Goal: Information Seeking & Learning: Check status

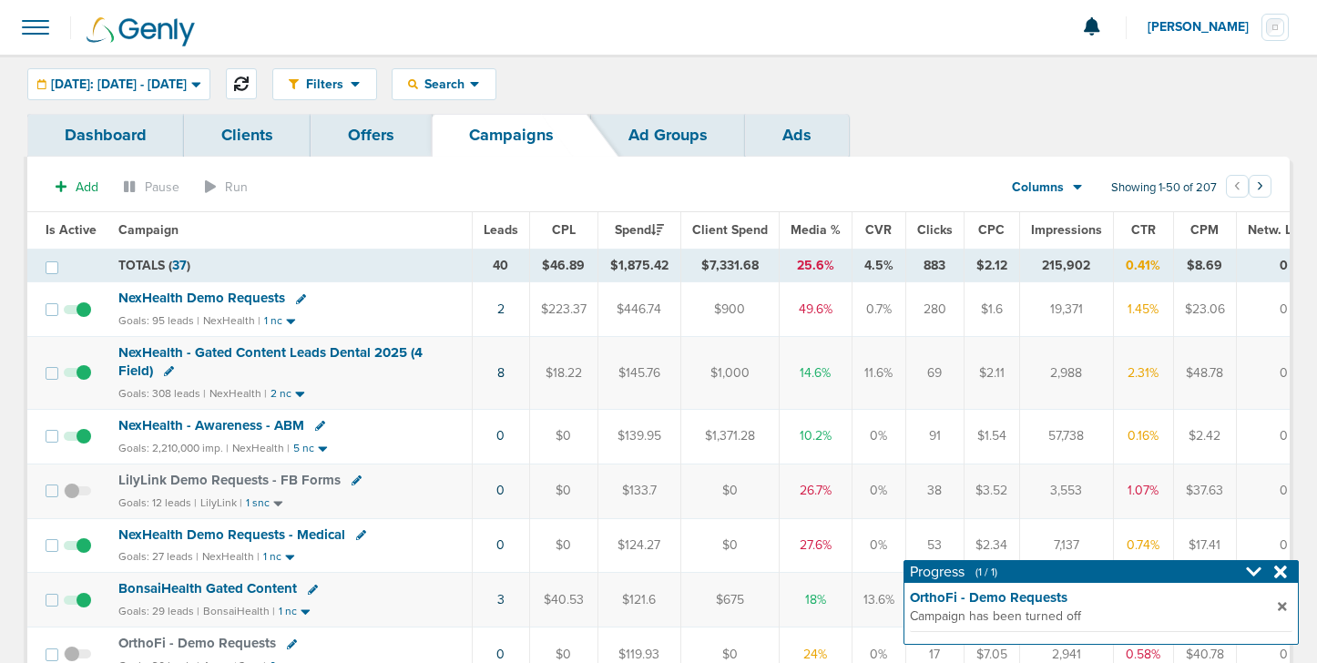
click at [257, 83] on button at bounding box center [241, 83] width 31 height 31
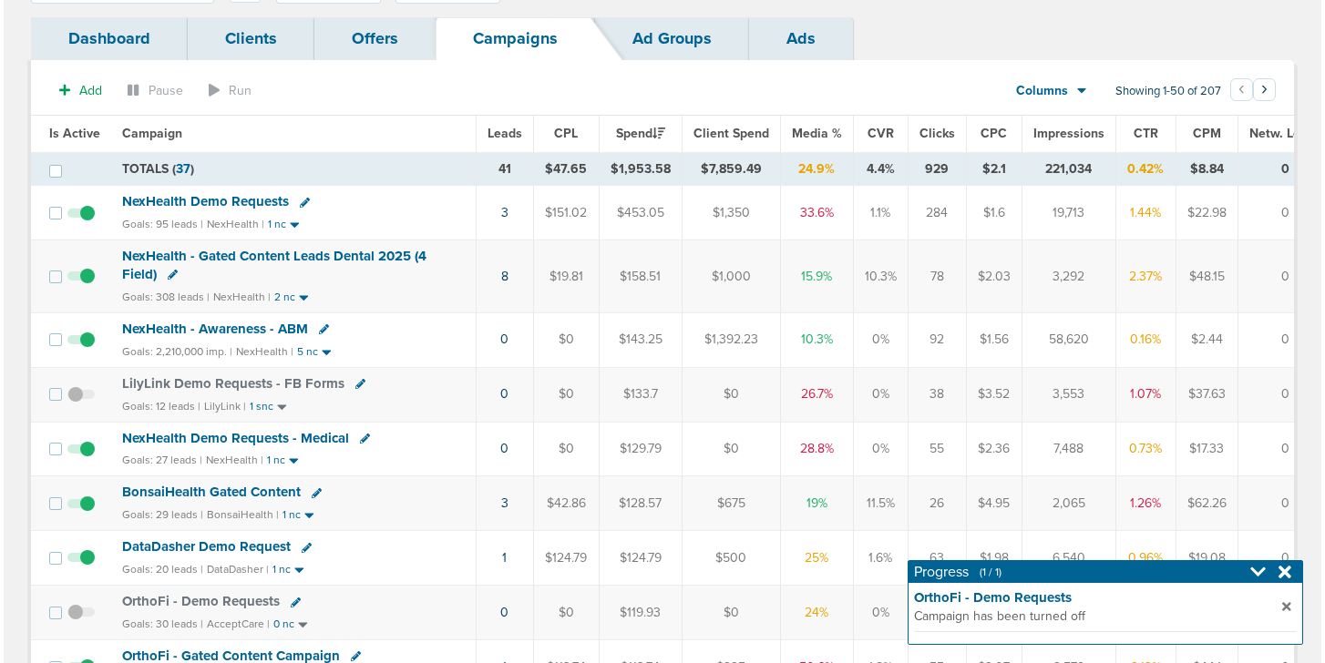
scroll to position [99, 0]
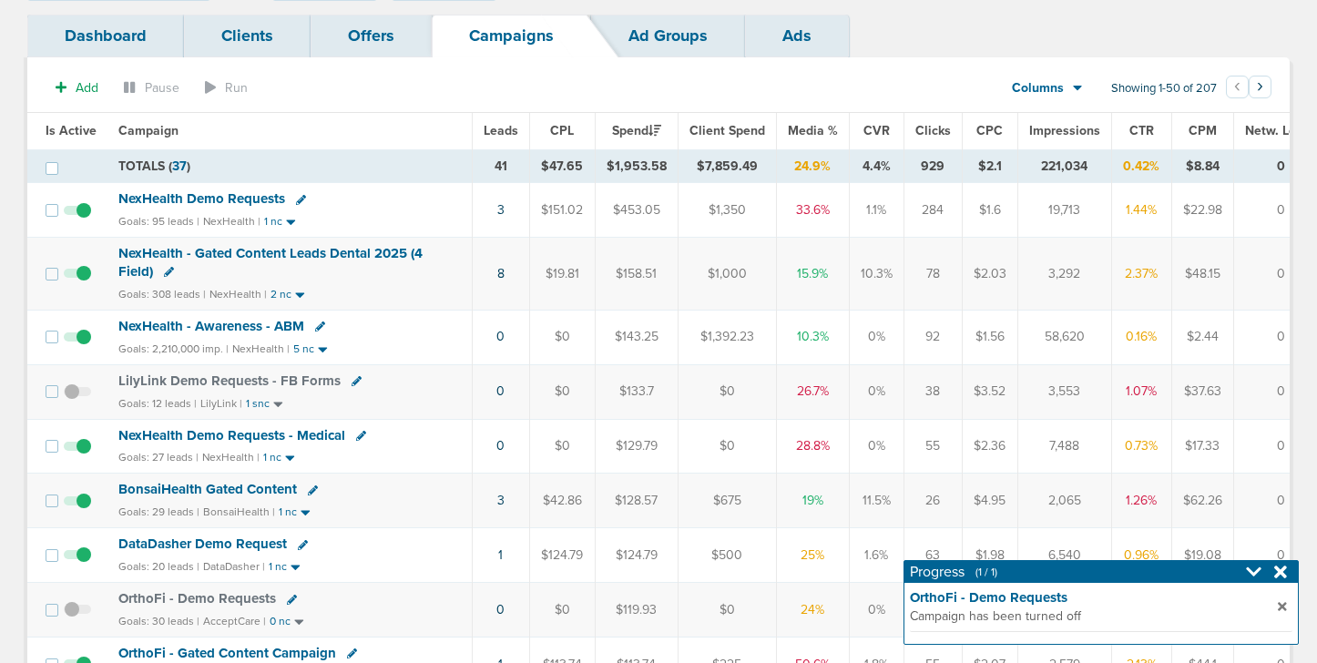
click at [311, 490] on icon at bounding box center [313, 491] width 10 height 10
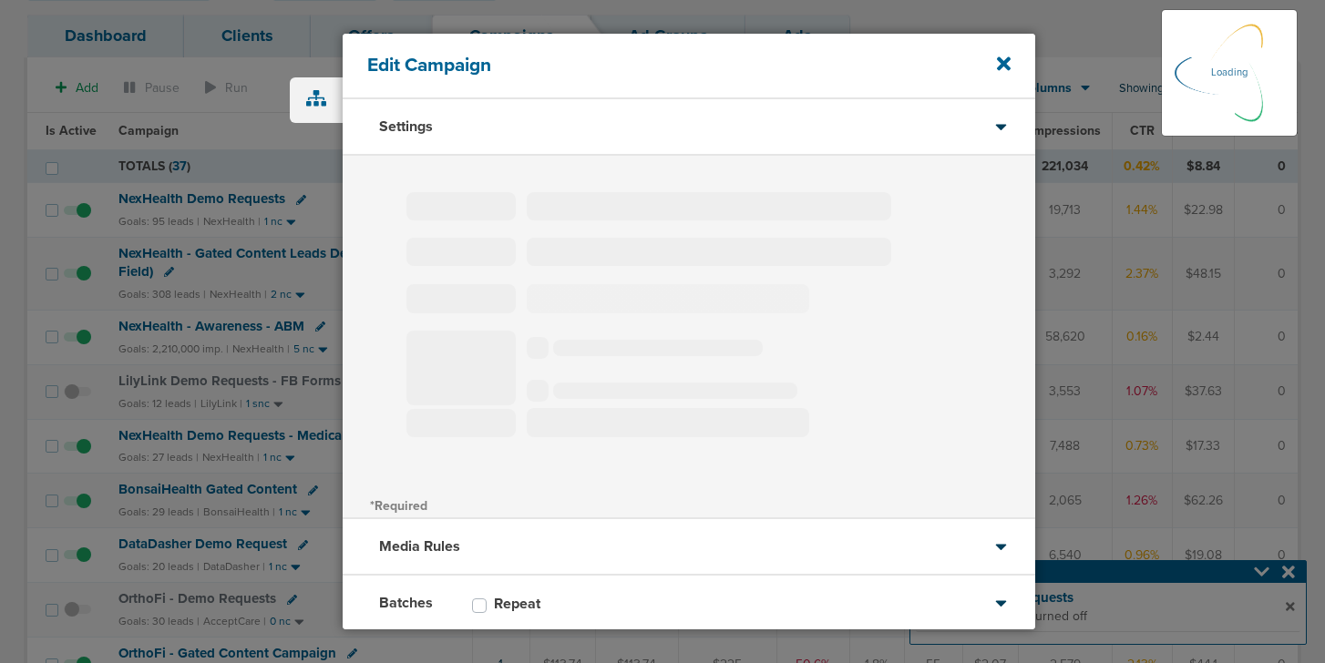
type input "BonsaiHealth Gated Content"
select select "Leads"
radio input "true"
select select "readOnly"
select select "1"
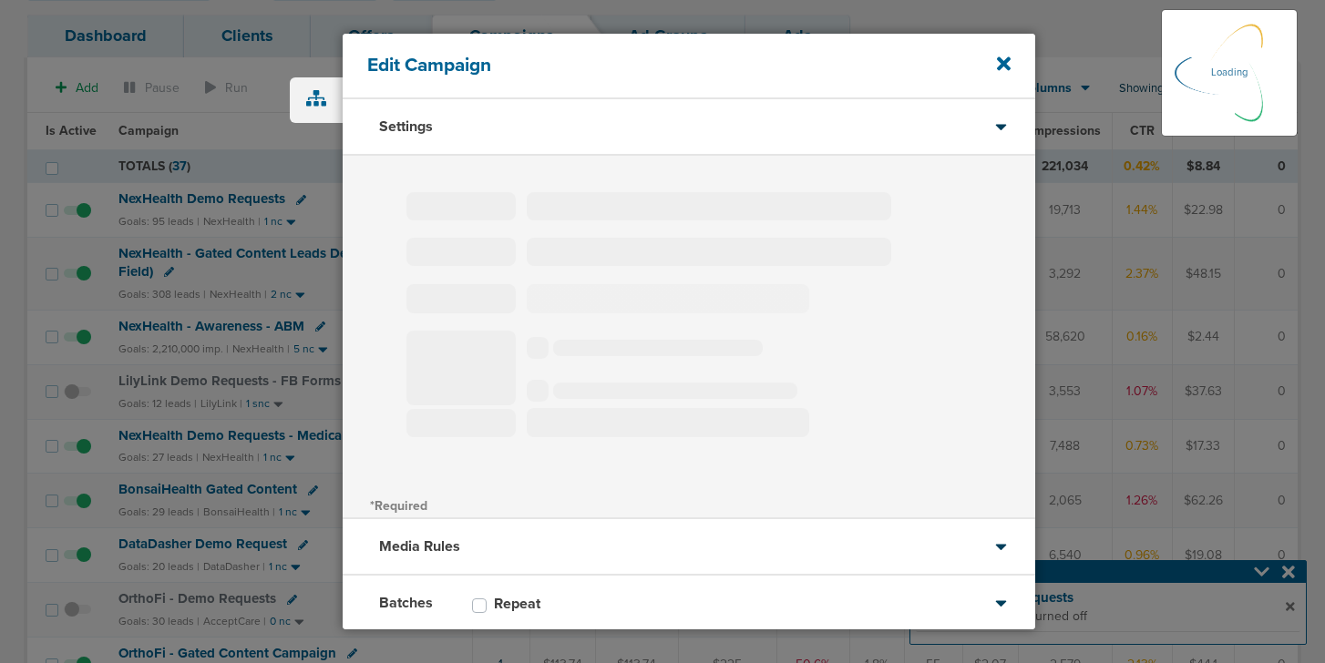
select select "2"
select select "3"
select select "4"
select select "6"
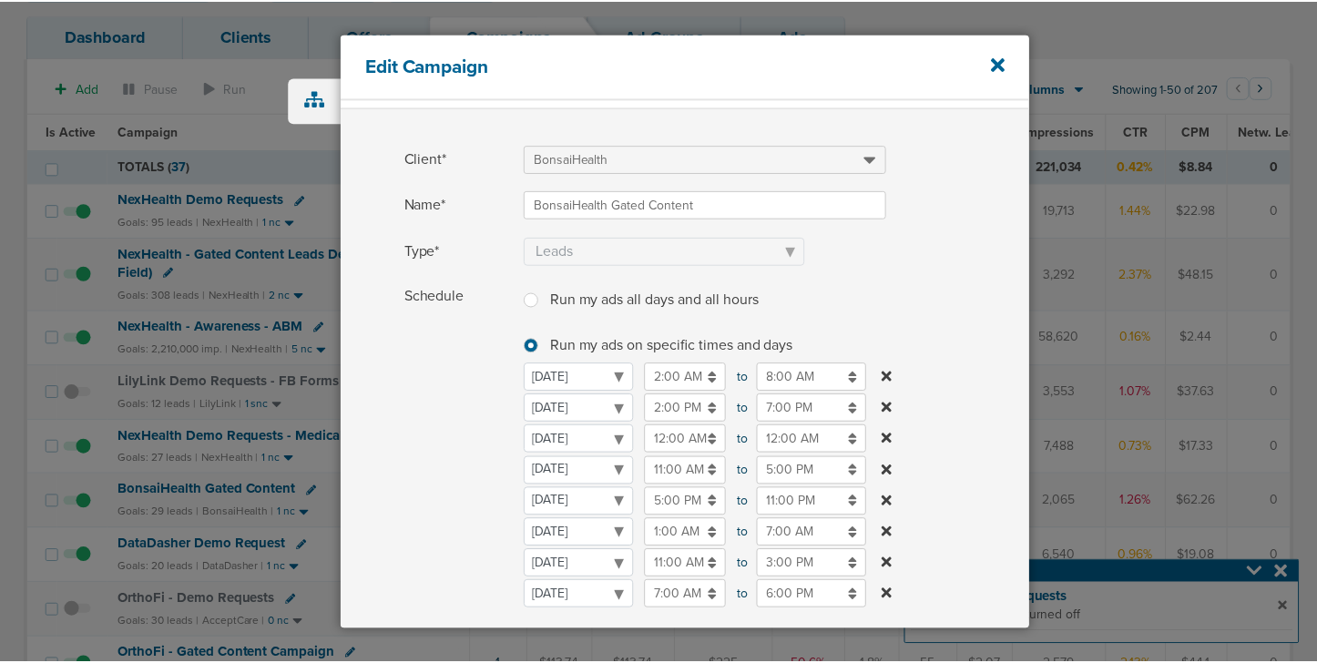
scroll to position [48, 0]
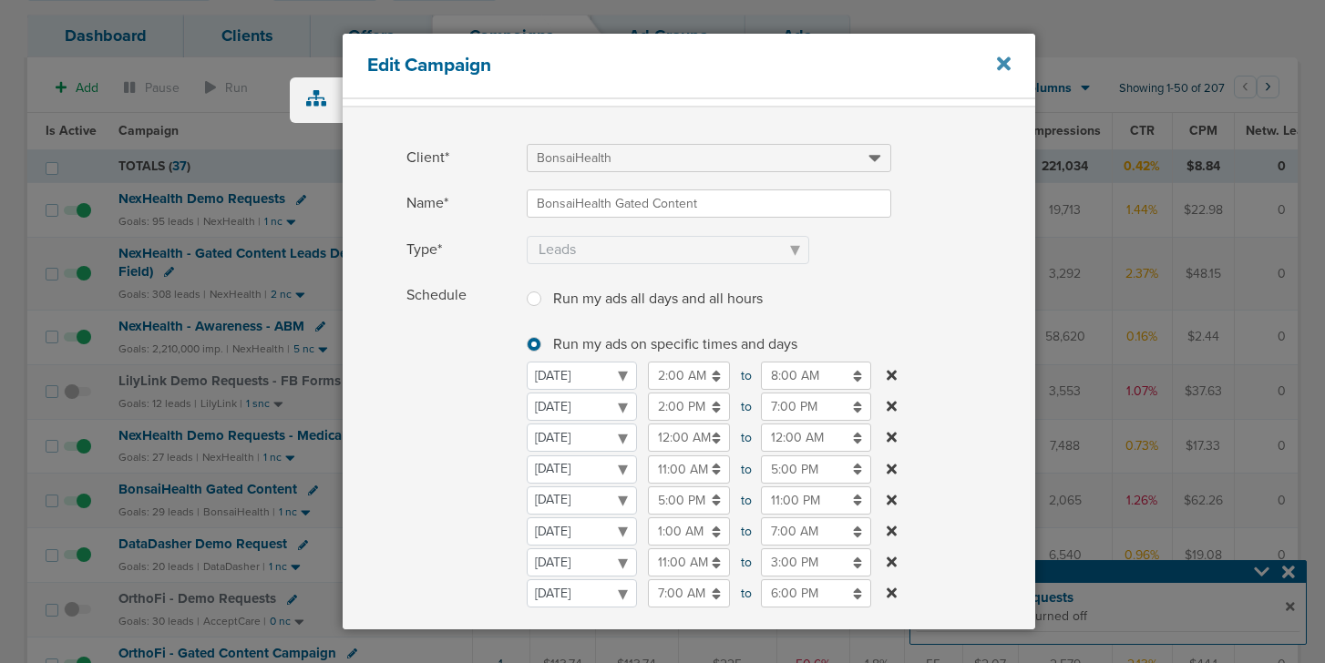
click at [1000, 67] on icon at bounding box center [1004, 64] width 14 height 14
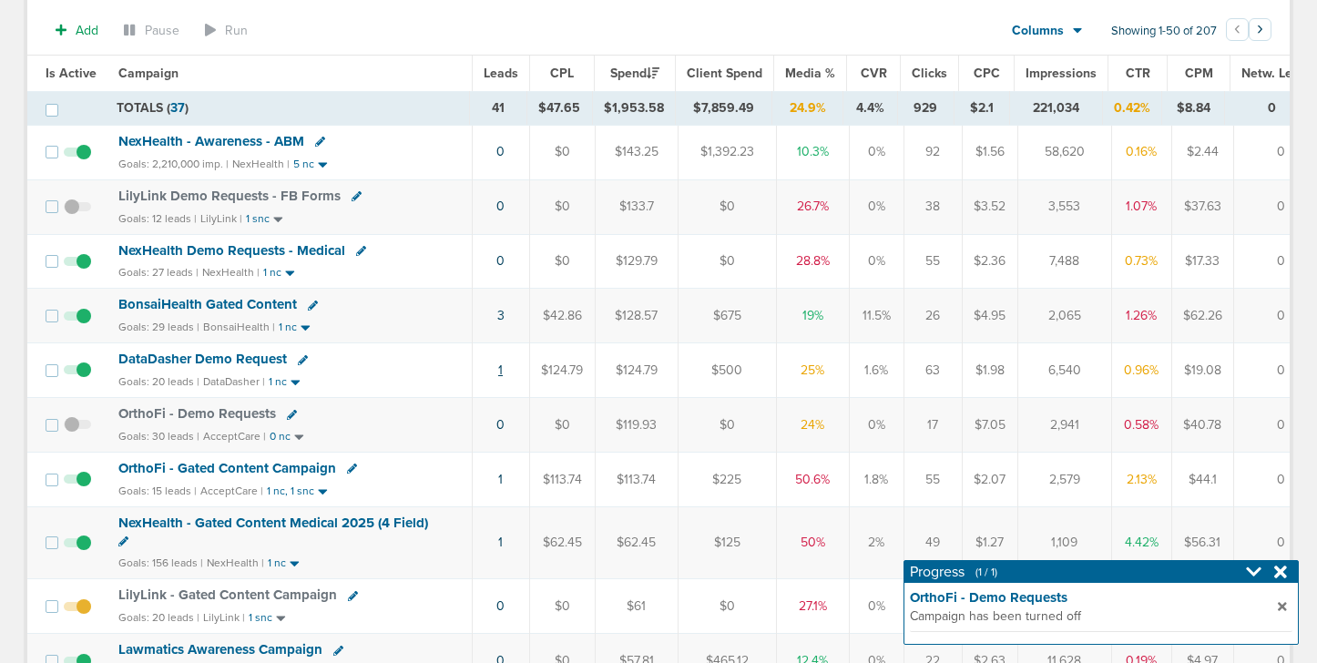
scroll to position [309, 0]
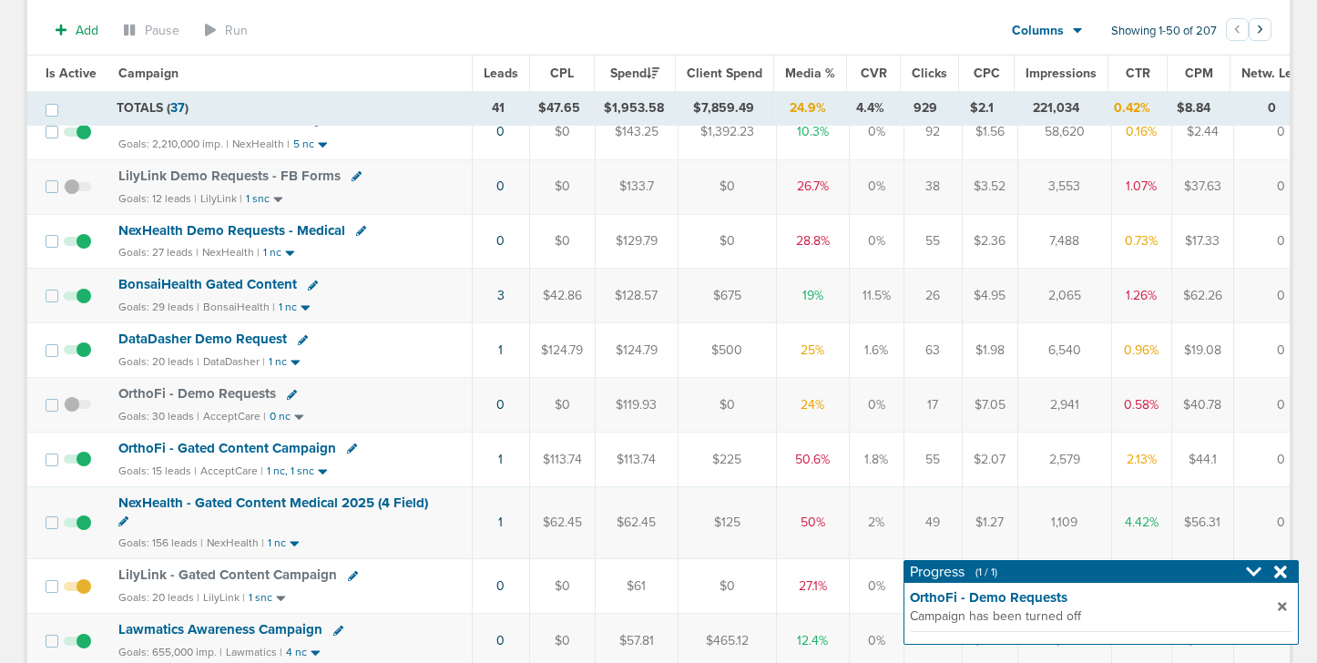
click at [246, 453] on span "OrthoFi - Gated Content Campaign" at bounding box center [227, 448] width 218 height 16
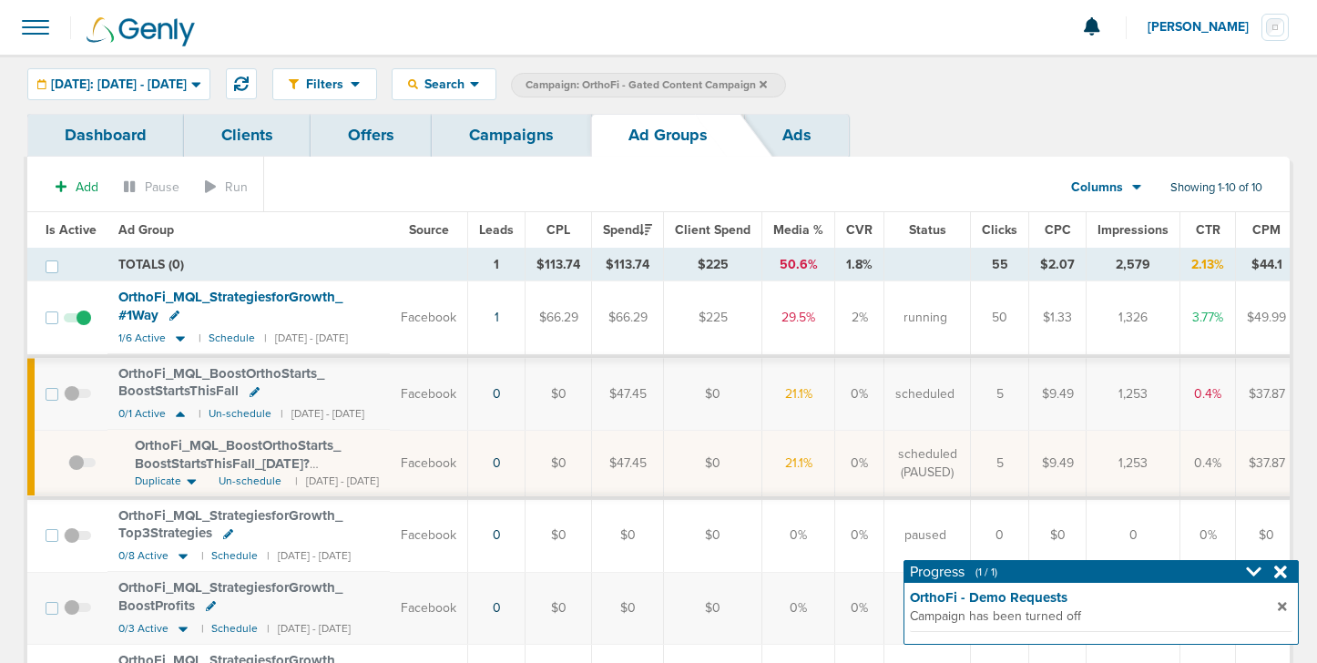
click at [525, 143] on link "Campaigns" at bounding box center [511, 135] width 159 height 43
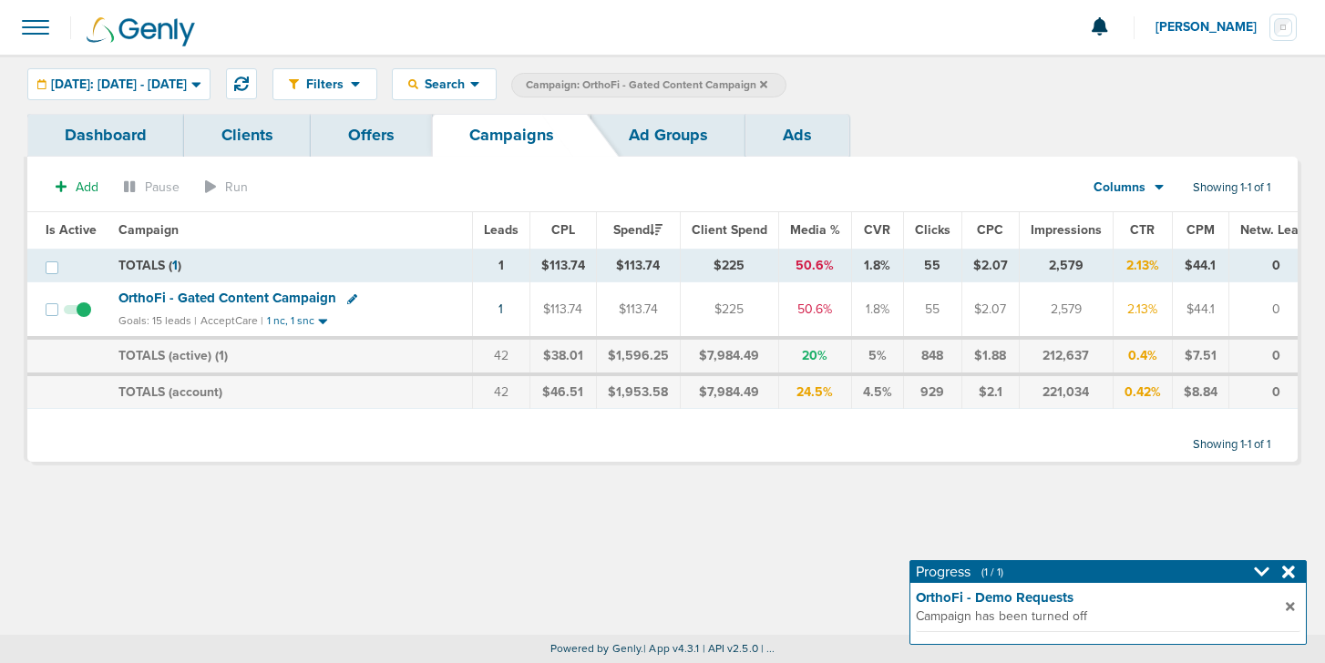
click at [767, 80] on icon at bounding box center [763, 84] width 7 height 11
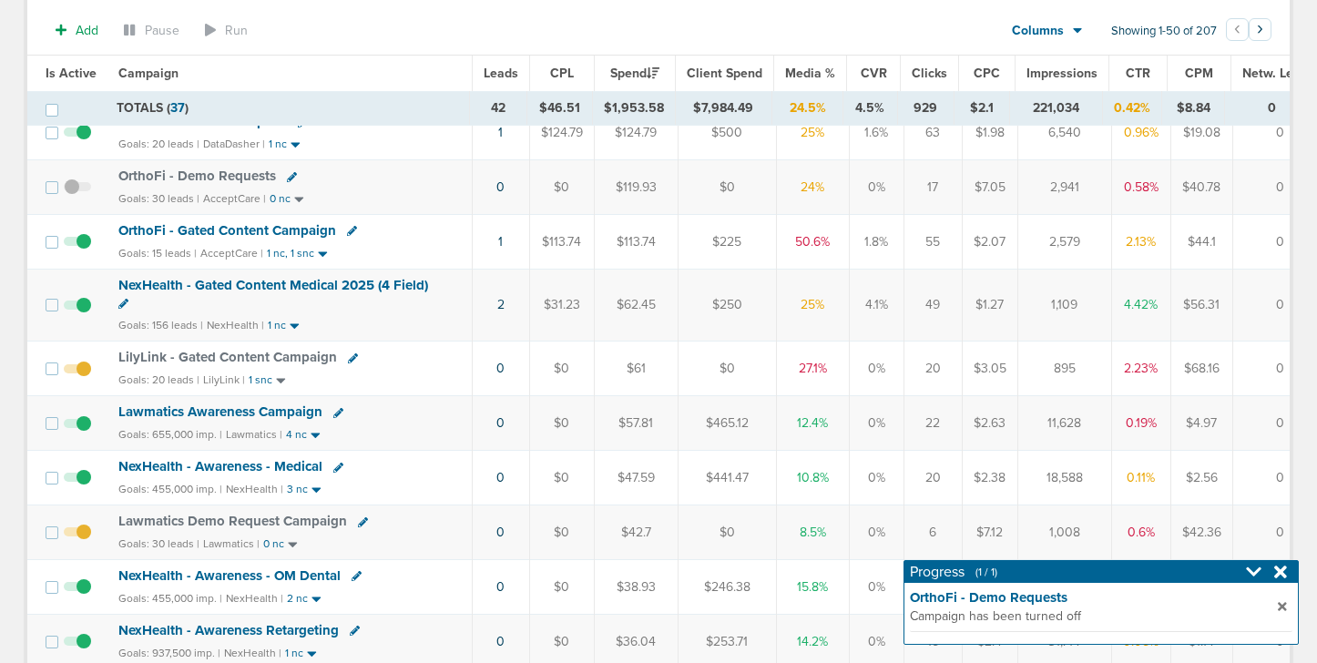
scroll to position [550, 0]
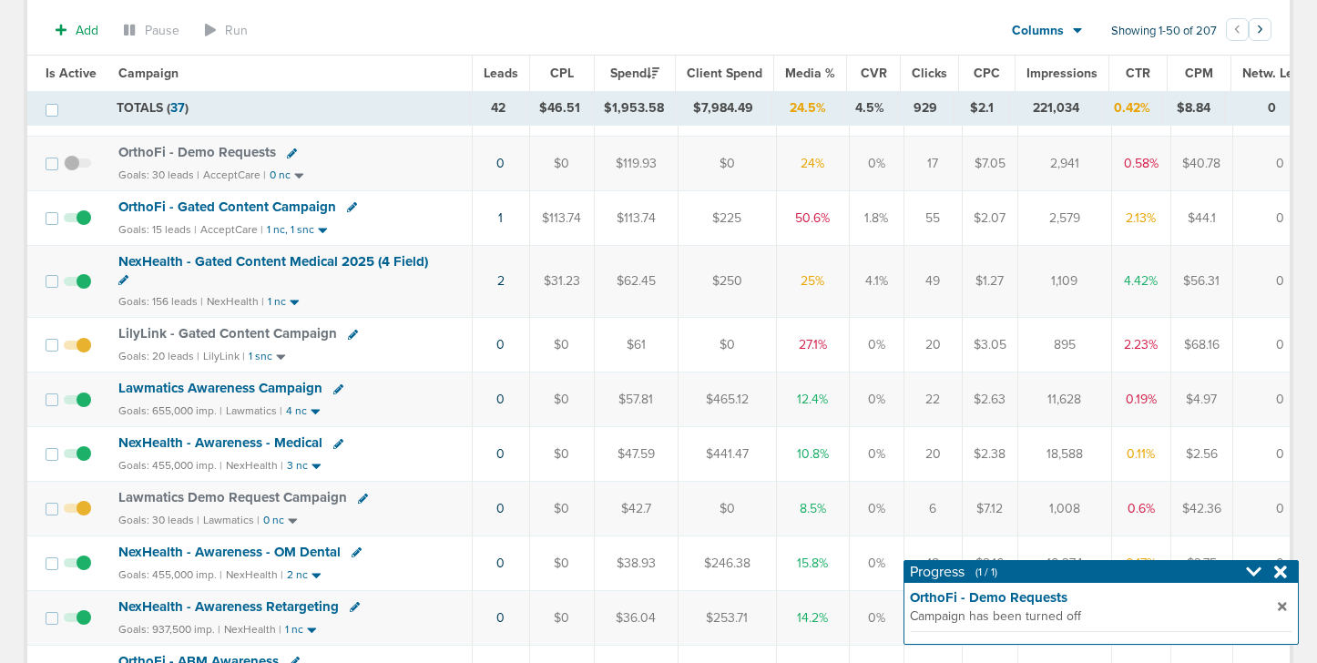
click at [320, 494] on span "Lawmatics Demo Request Campaign" at bounding box center [232, 497] width 229 height 16
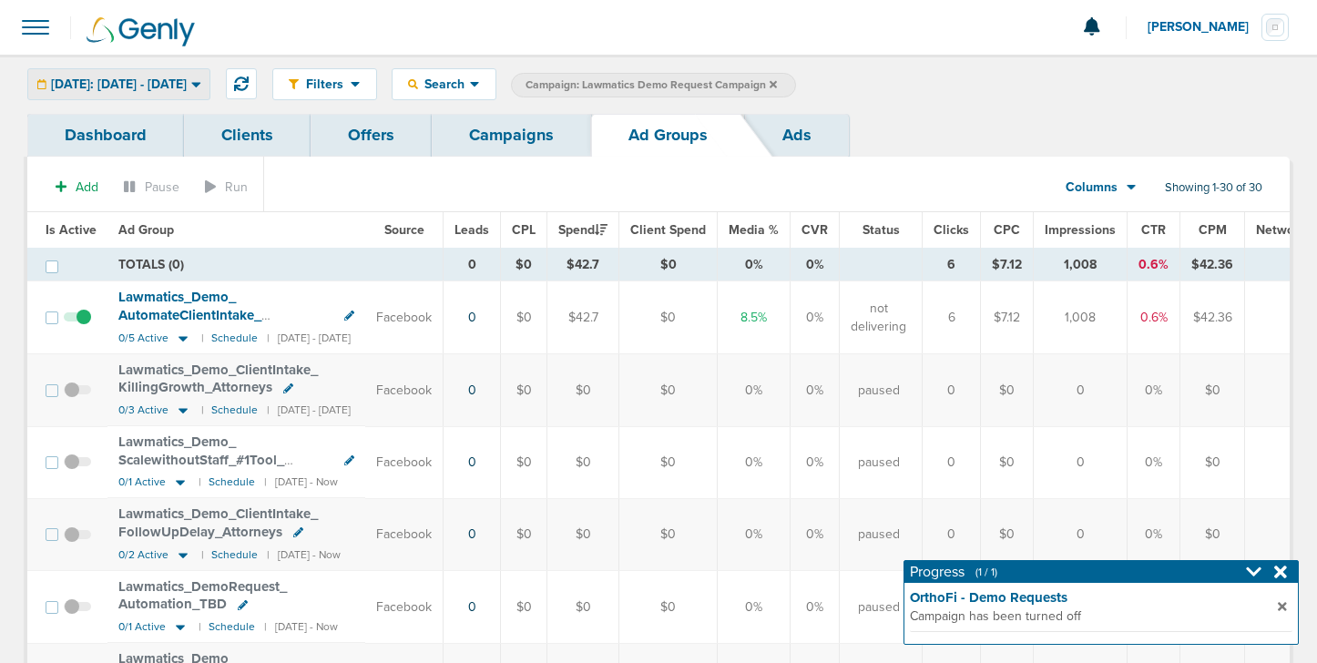
click at [187, 78] on span "[DATE]: [DATE] - [DATE]" at bounding box center [119, 84] width 136 height 13
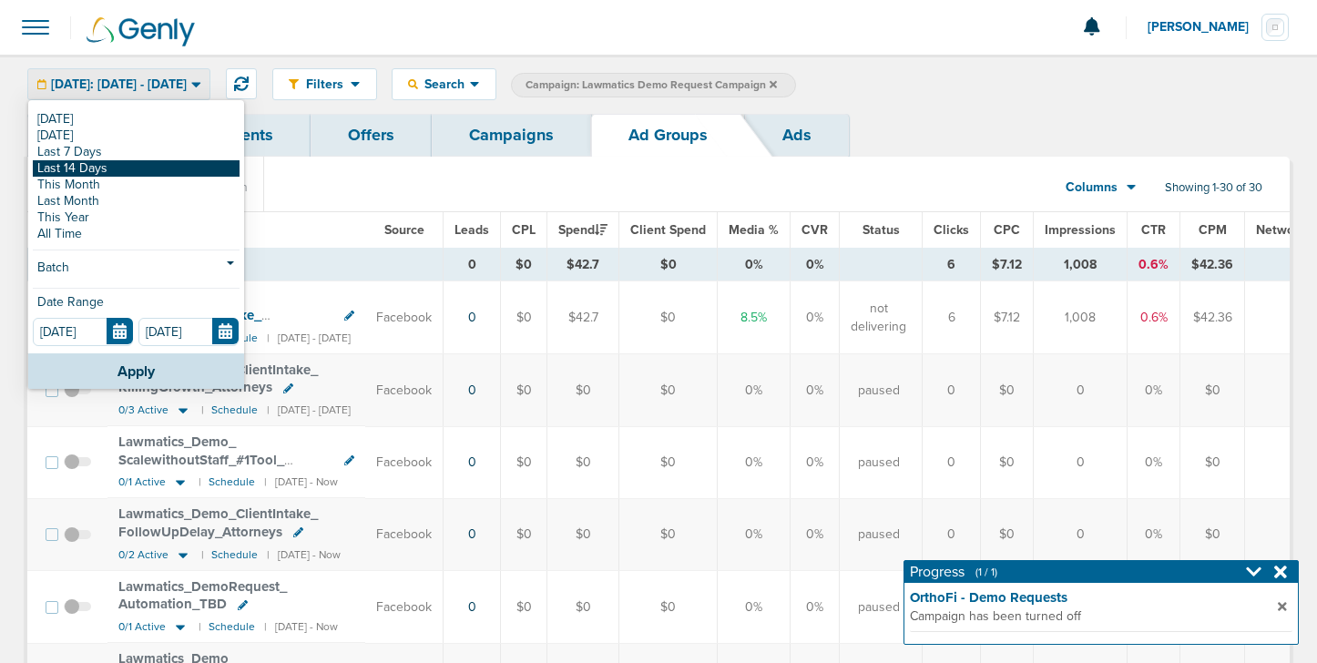
click at [154, 170] on link "Last 14 Days" at bounding box center [136, 168] width 207 height 16
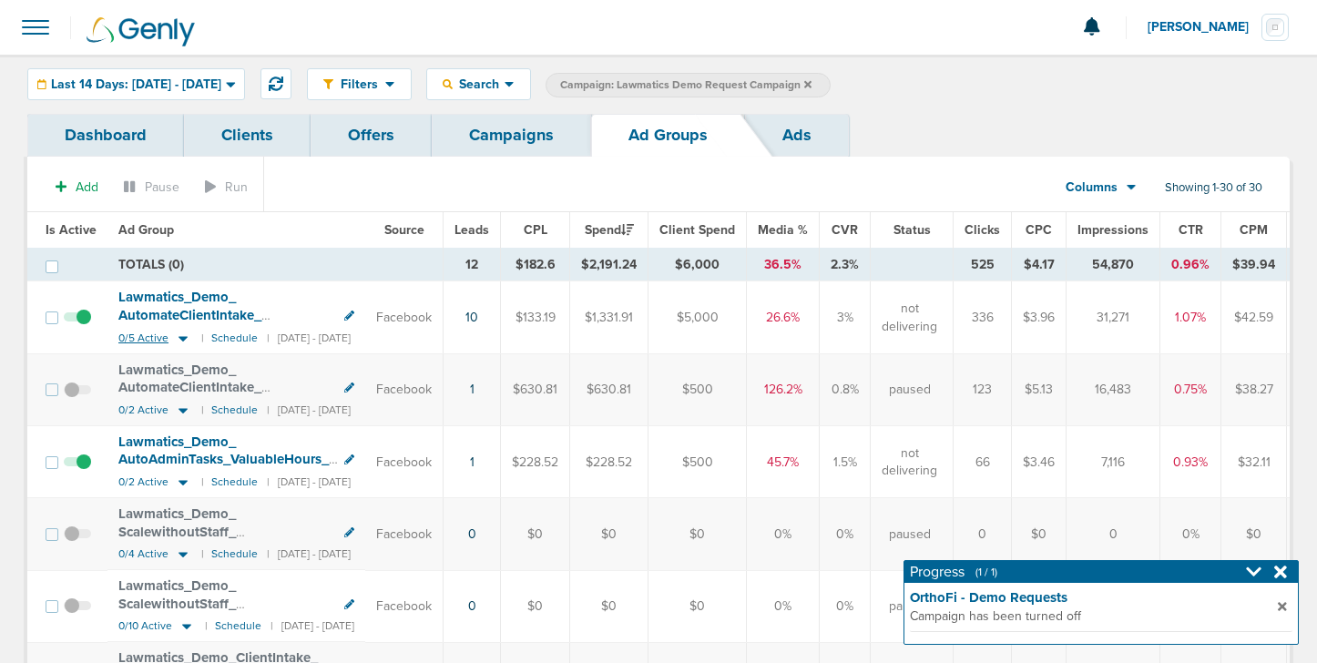
click at [182, 336] on icon at bounding box center [183, 338] width 9 height 5
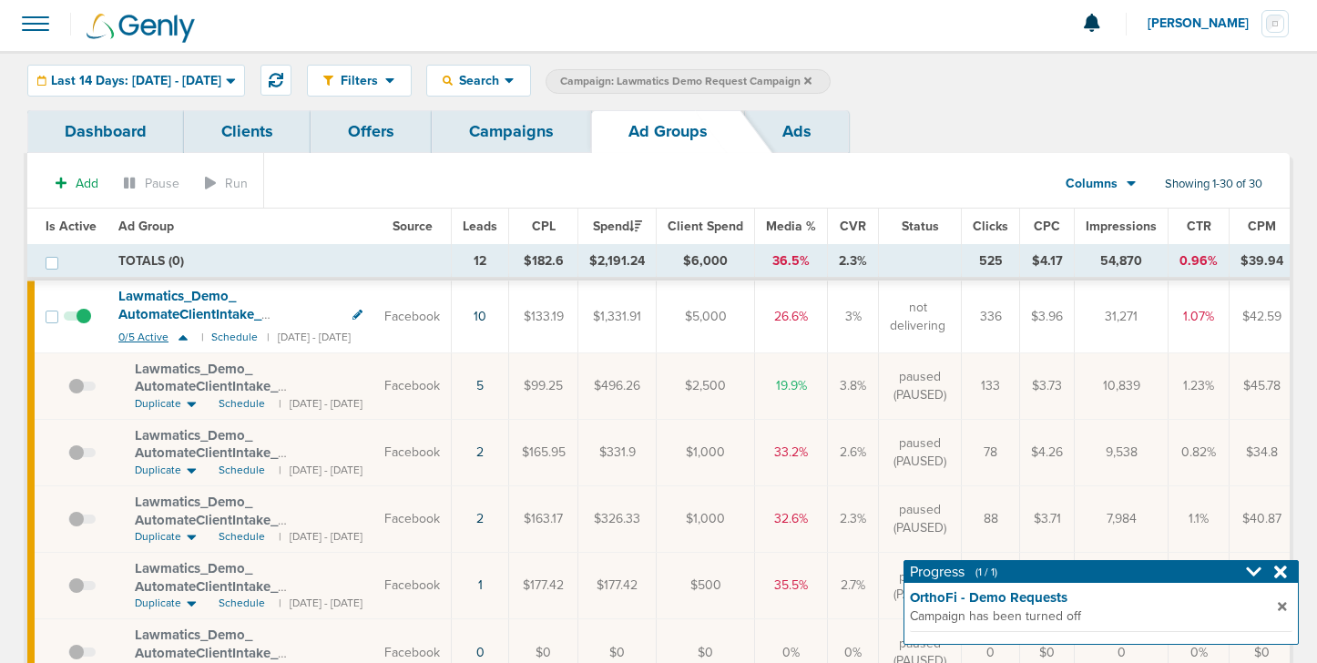
scroll to position [1, 0]
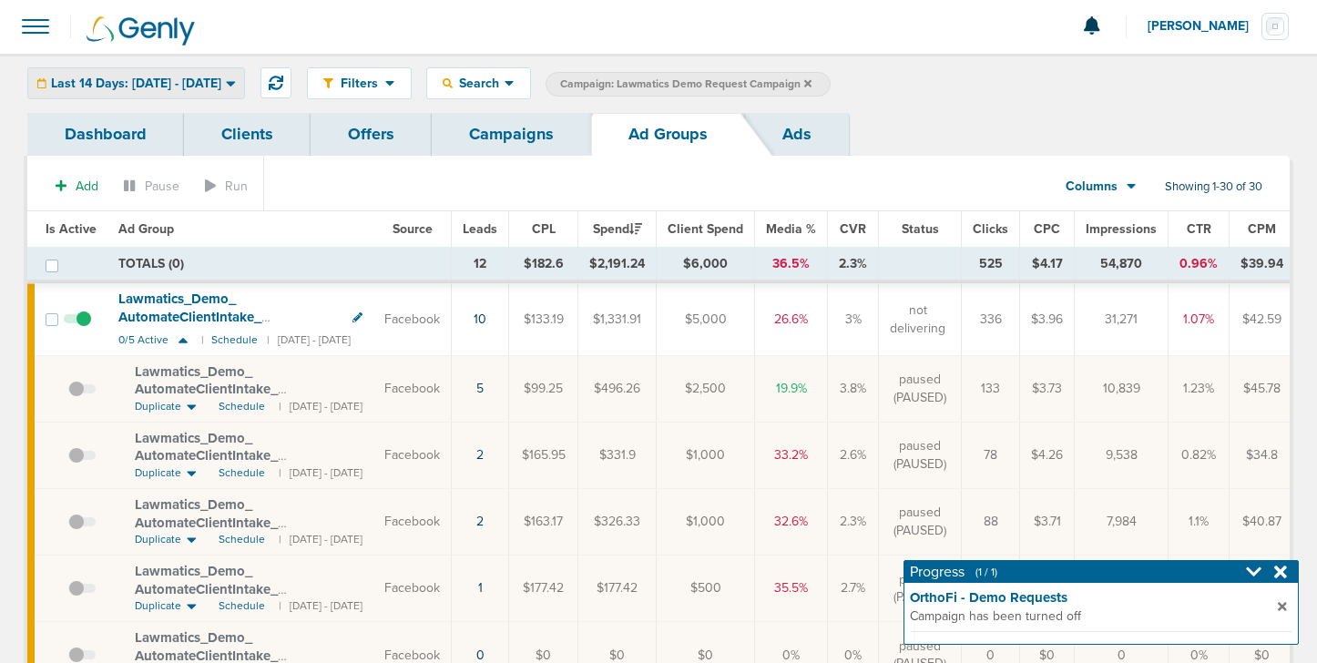
click at [184, 80] on span "Last 14 Days: [DATE] - [DATE]" at bounding box center [136, 83] width 170 height 13
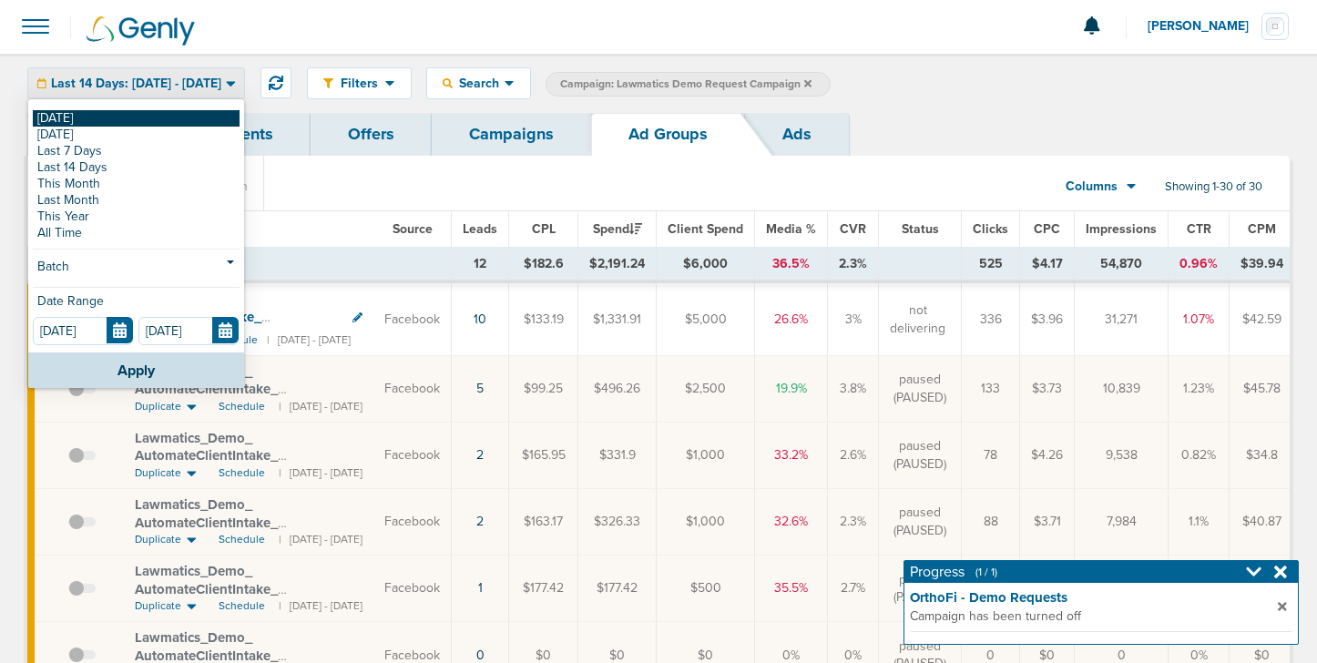
click at [170, 115] on link "[DATE]" at bounding box center [136, 118] width 207 height 16
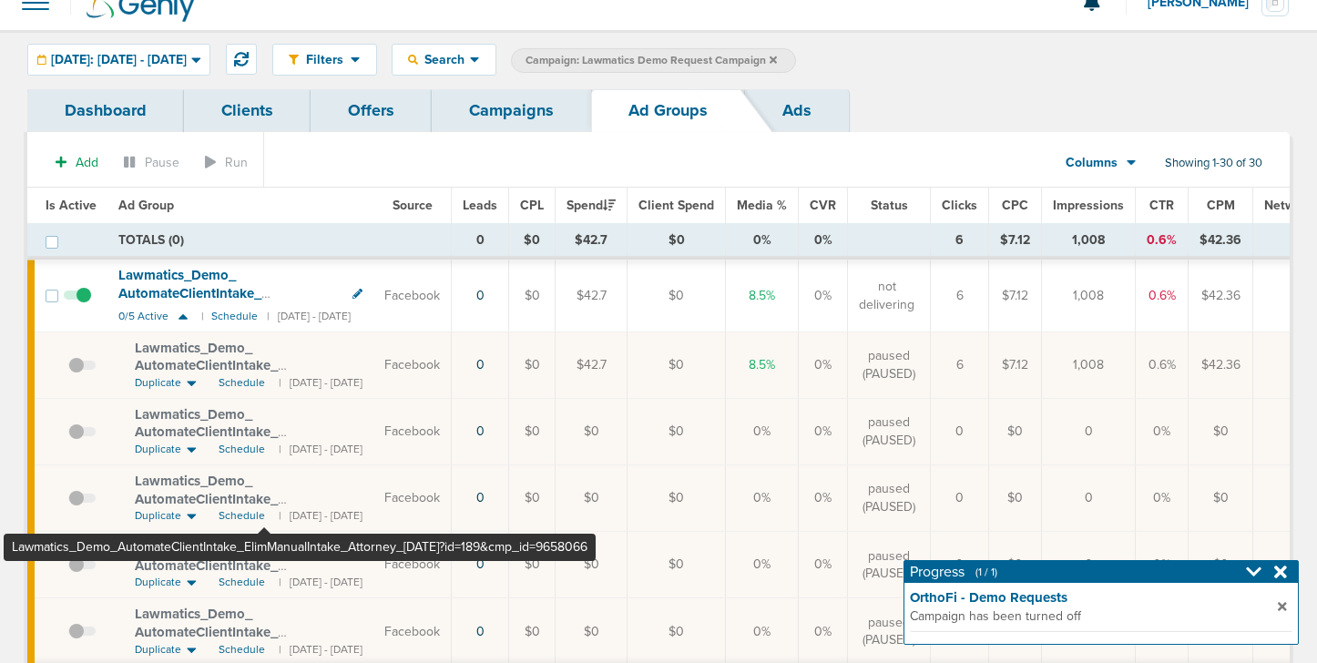
scroll to position [24, 0]
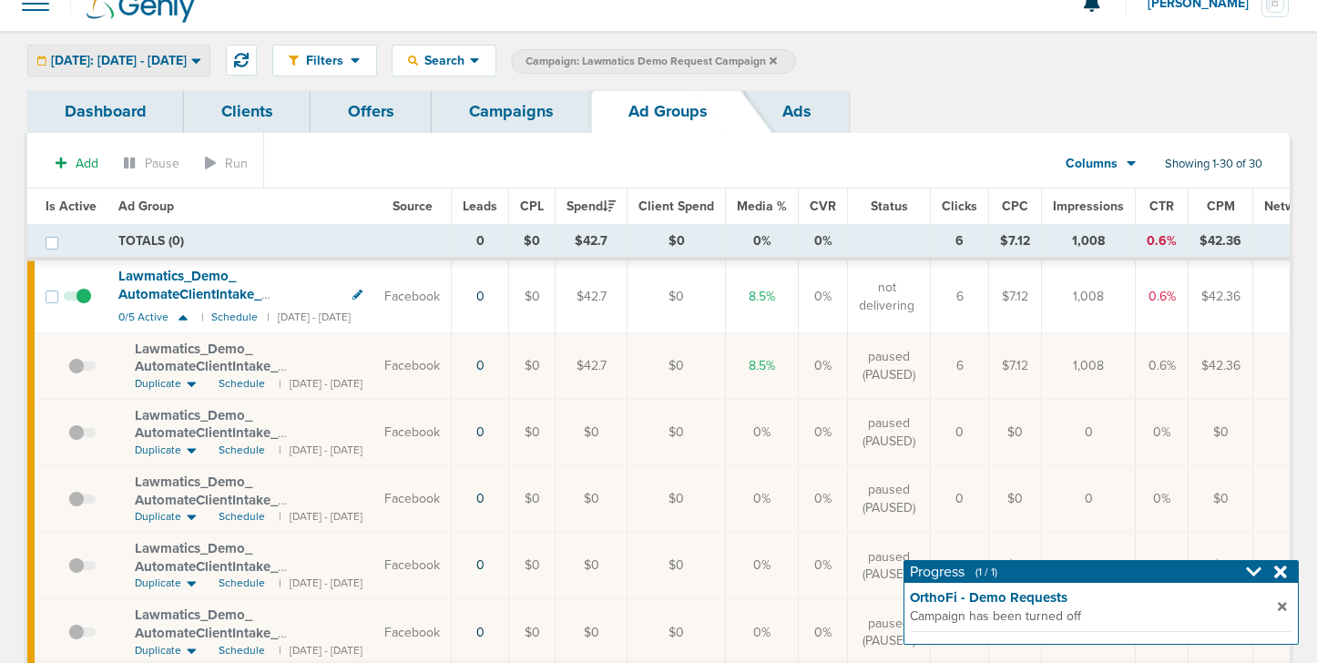
click at [210, 68] on div "[DATE]: [DATE] - [DATE]" at bounding box center [118, 61] width 181 height 30
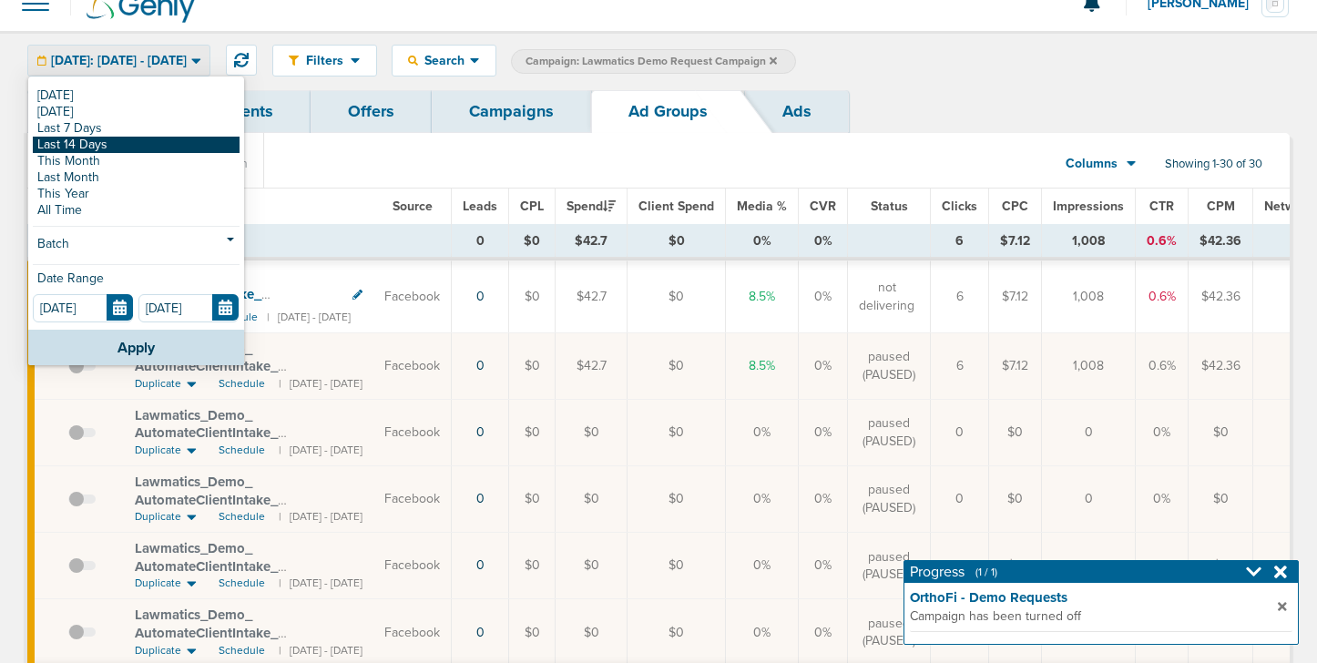
click at [184, 145] on link "Last 14 Days" at bounding box center [136, 145] width 207 height 16
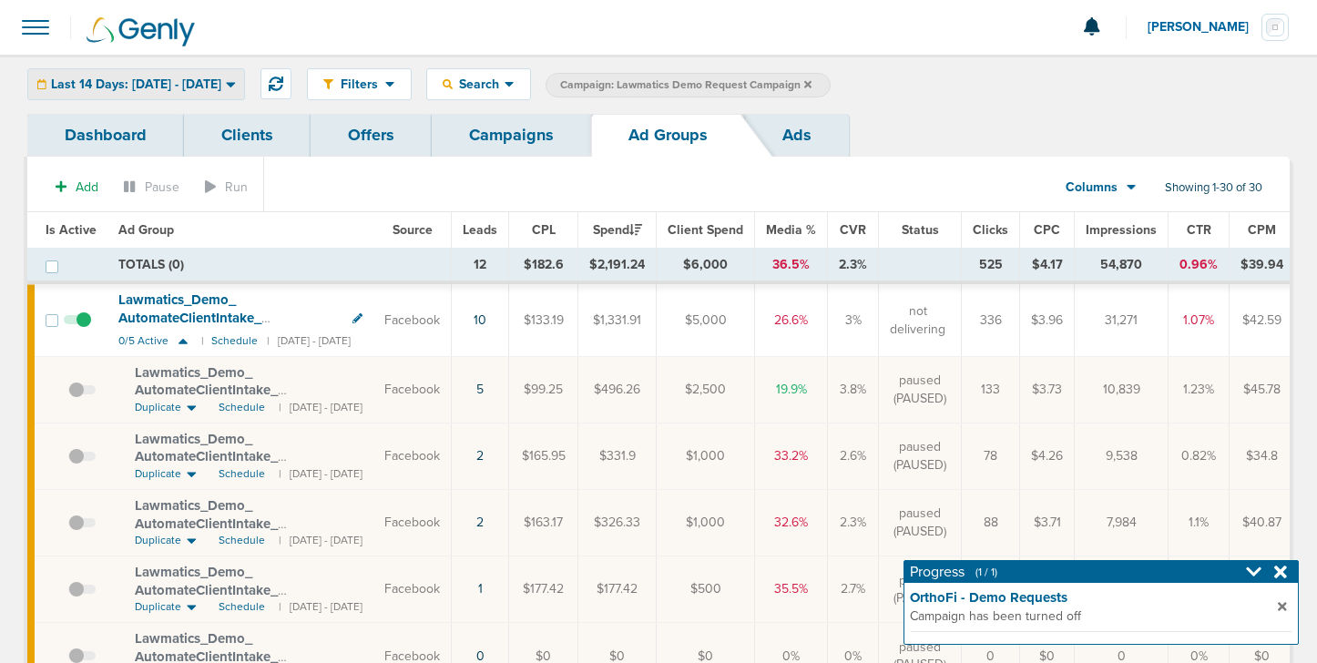
click at [208, 83] on span "Last 14 Days: [DATE] - [DATE]" at bounding box center [136, 84] width 170 height 13
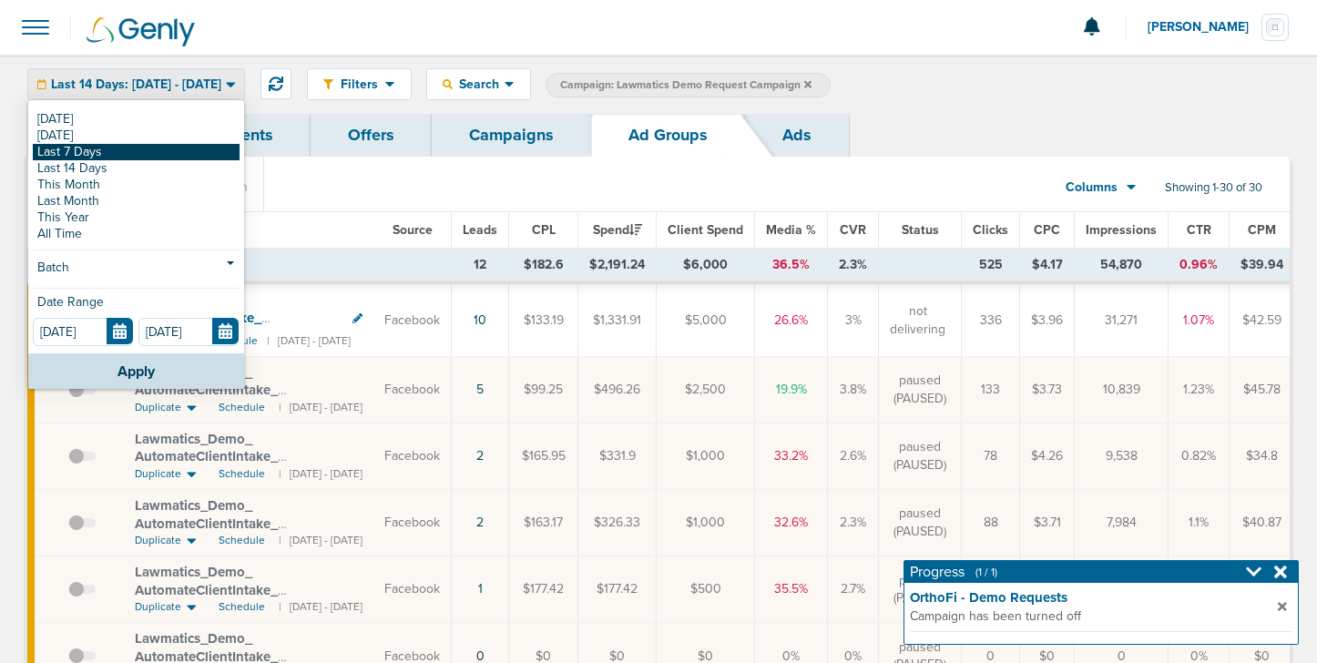
click at [145, 147] on link "Last 7 Days" at bounding box center [136, 152] width 207 height 16
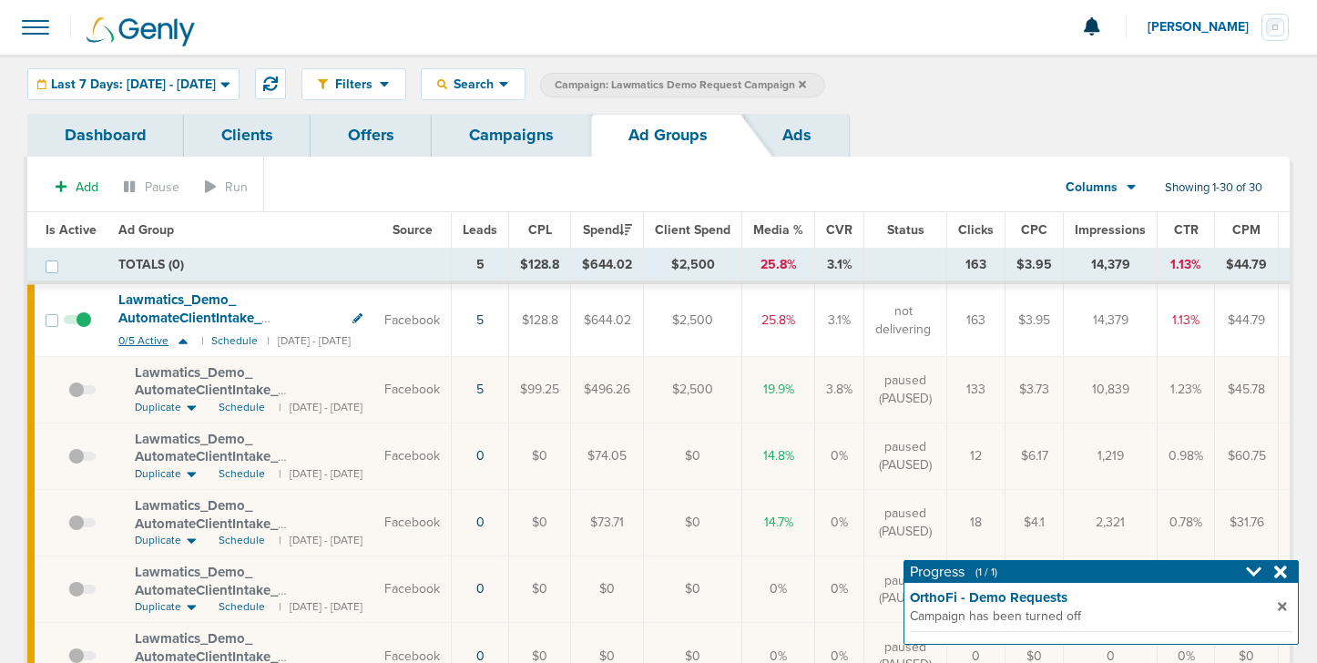
click at [184, 341] on icon at bounding box center [183, 341] width 9 height 5
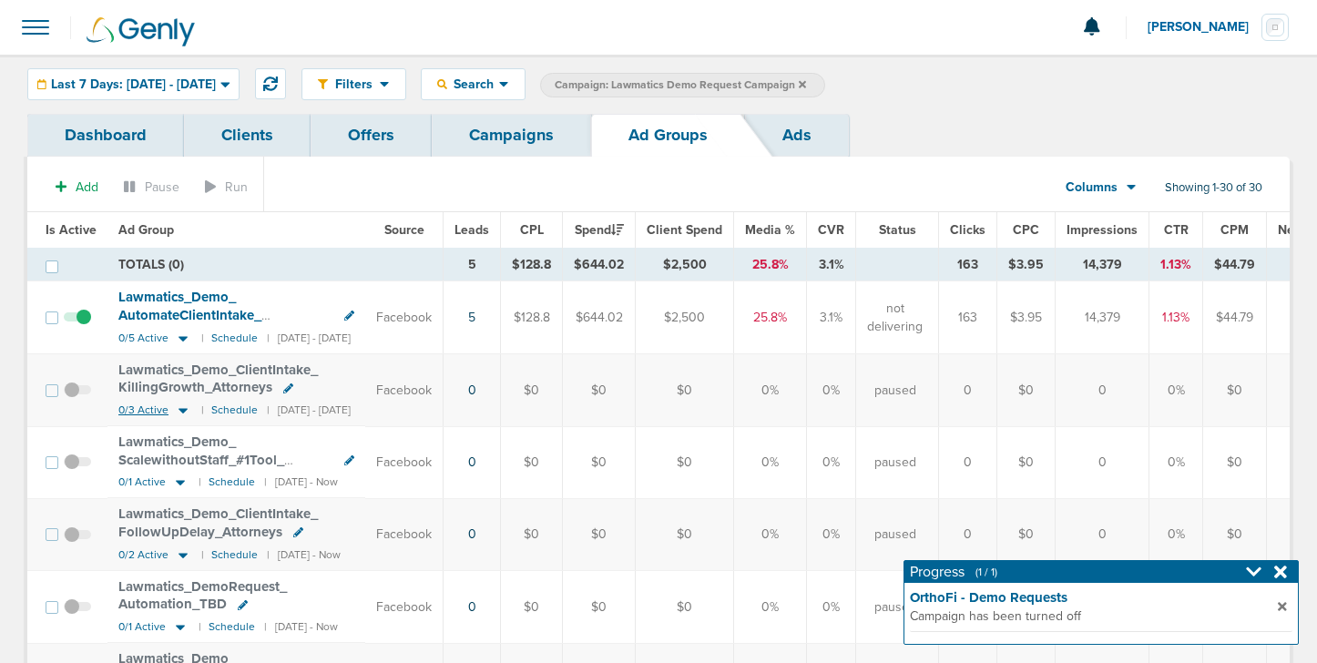
click at [179, 410] on icon at bounding box center [183, 410] width 9 height 5
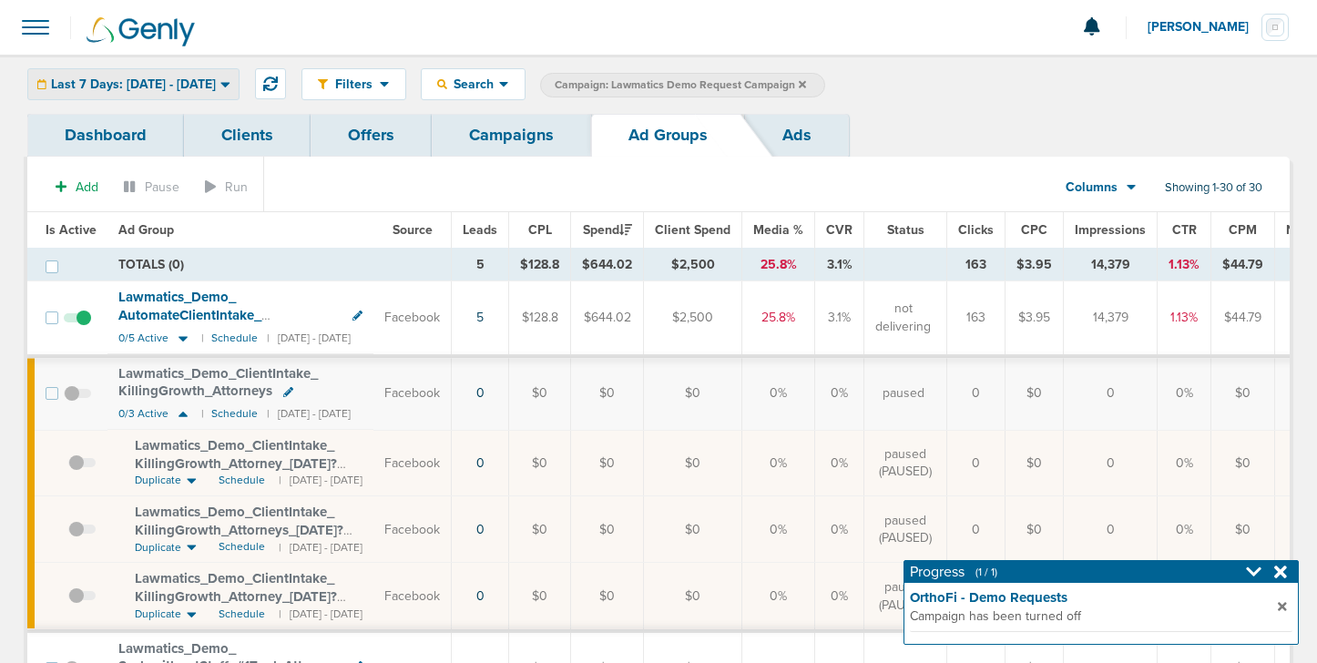
click at [167, 72] on div "Last 7 Days: [DATE] - [DATE]" at bounding box center [133, 84] width 210 height 30
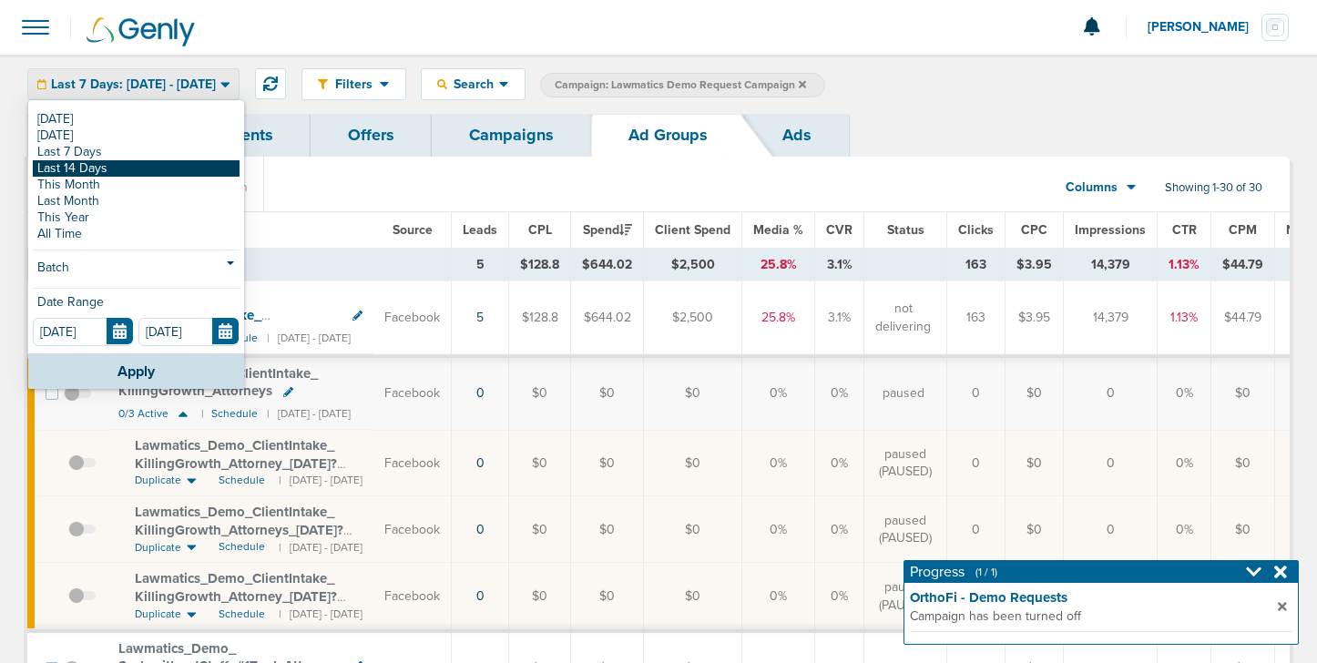
click at [145, 166] on link "Last 14 Days" at bounding box center [136, 168] width 207 height 16
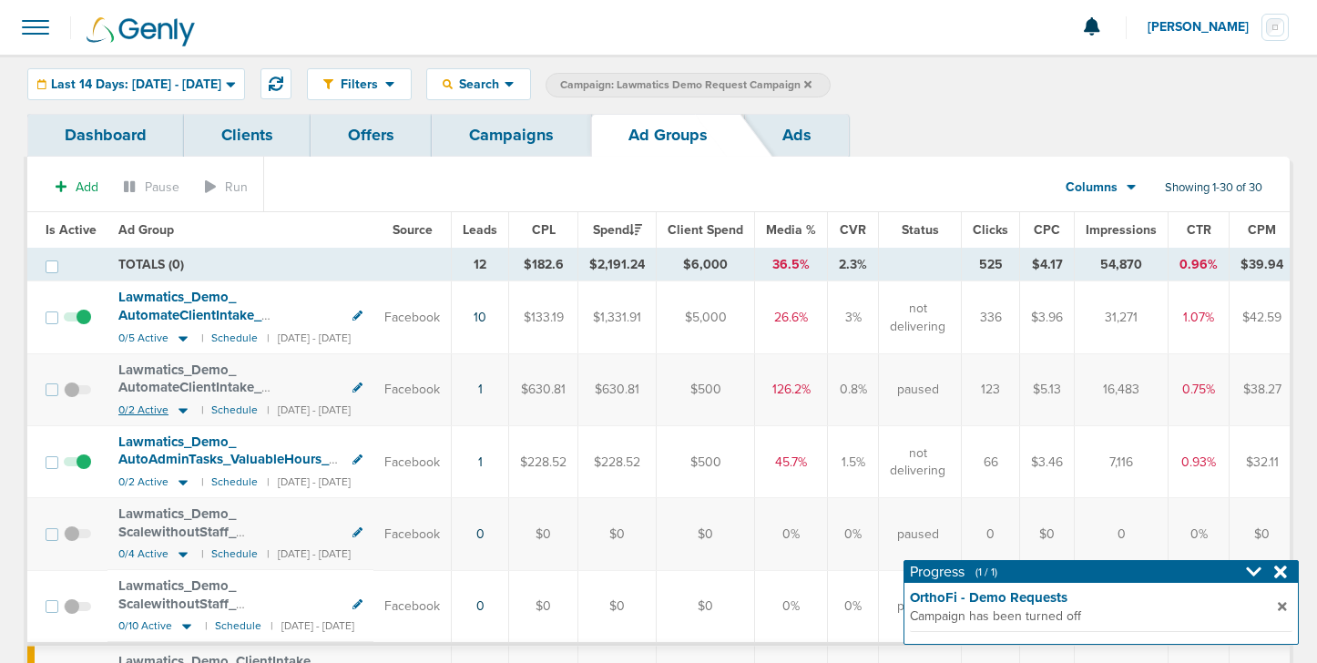
click at [184, 413] on icon at bounding box center [183, 410] width 18 height 15
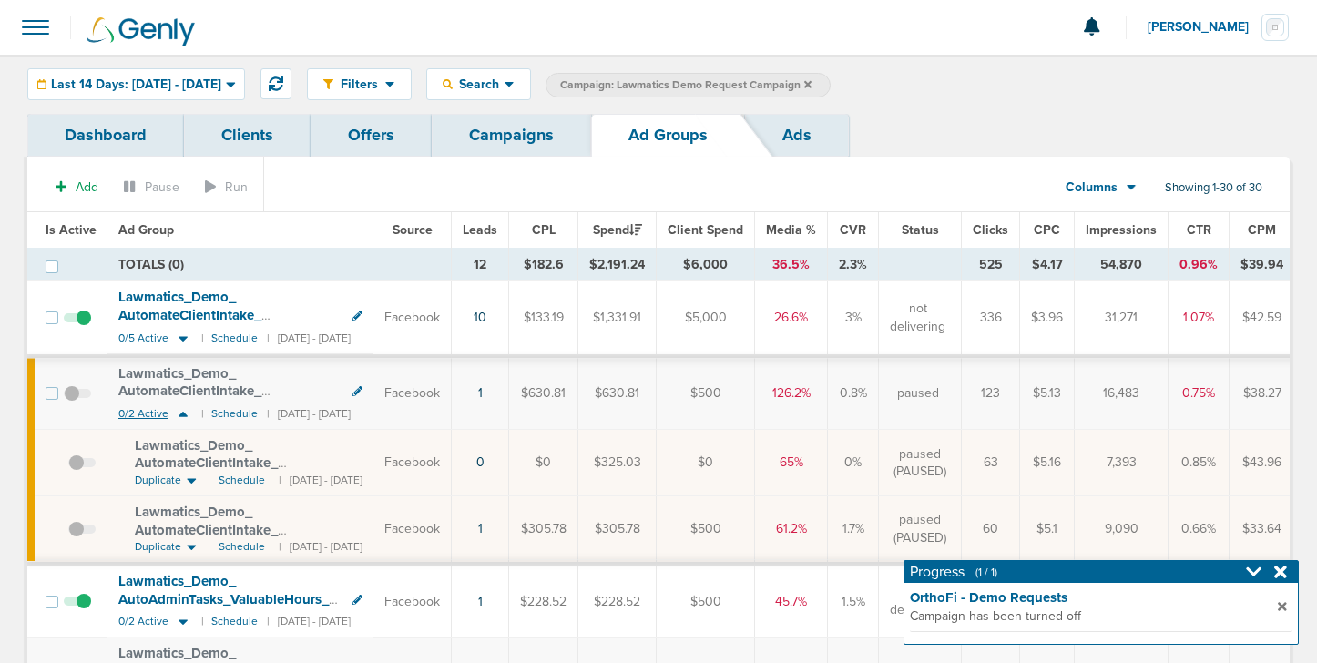
click at [184, 413] on icon at bounding box center [183, 413] width 18 height 15
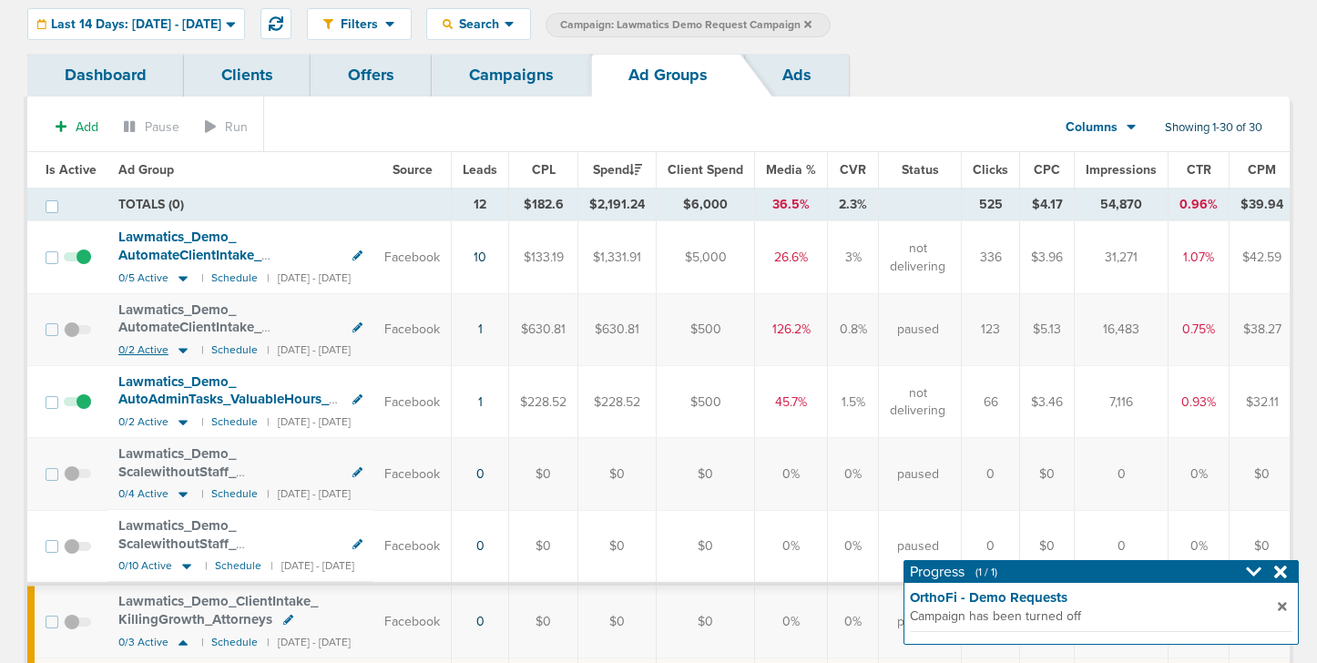
scroll to position [71, 0]
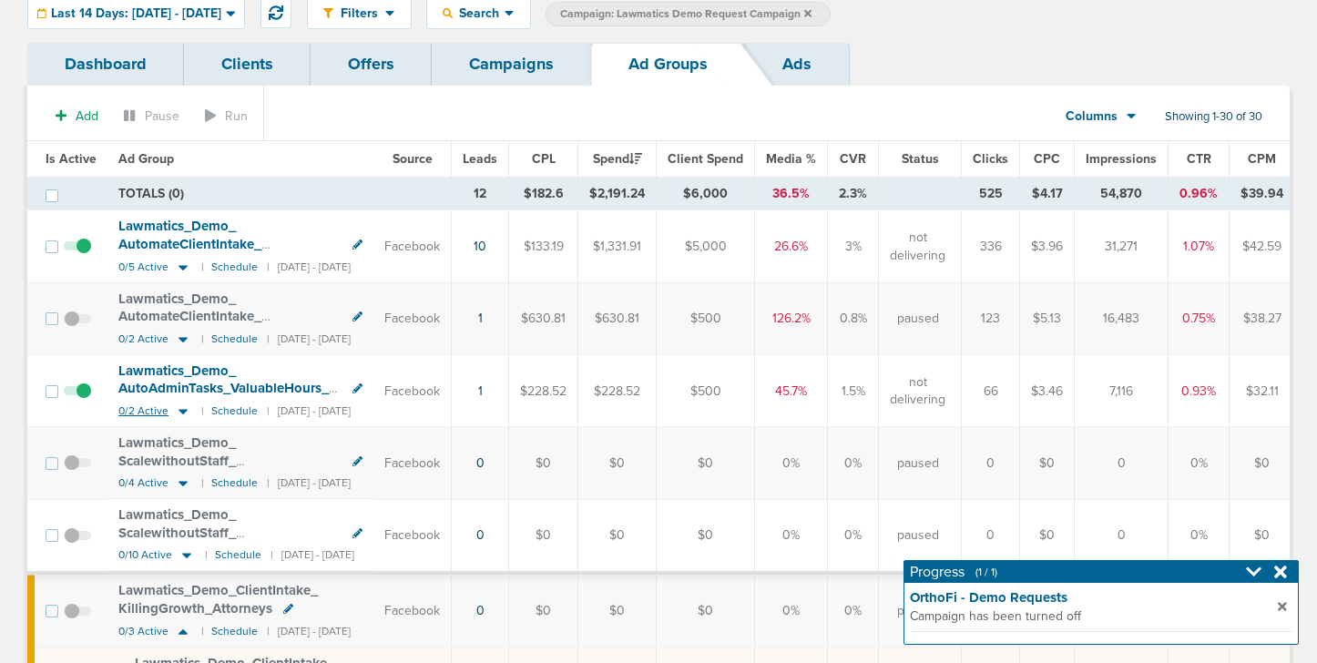
click at [189, 414] on icon at bounding box center [183, 411] width 18 height 15
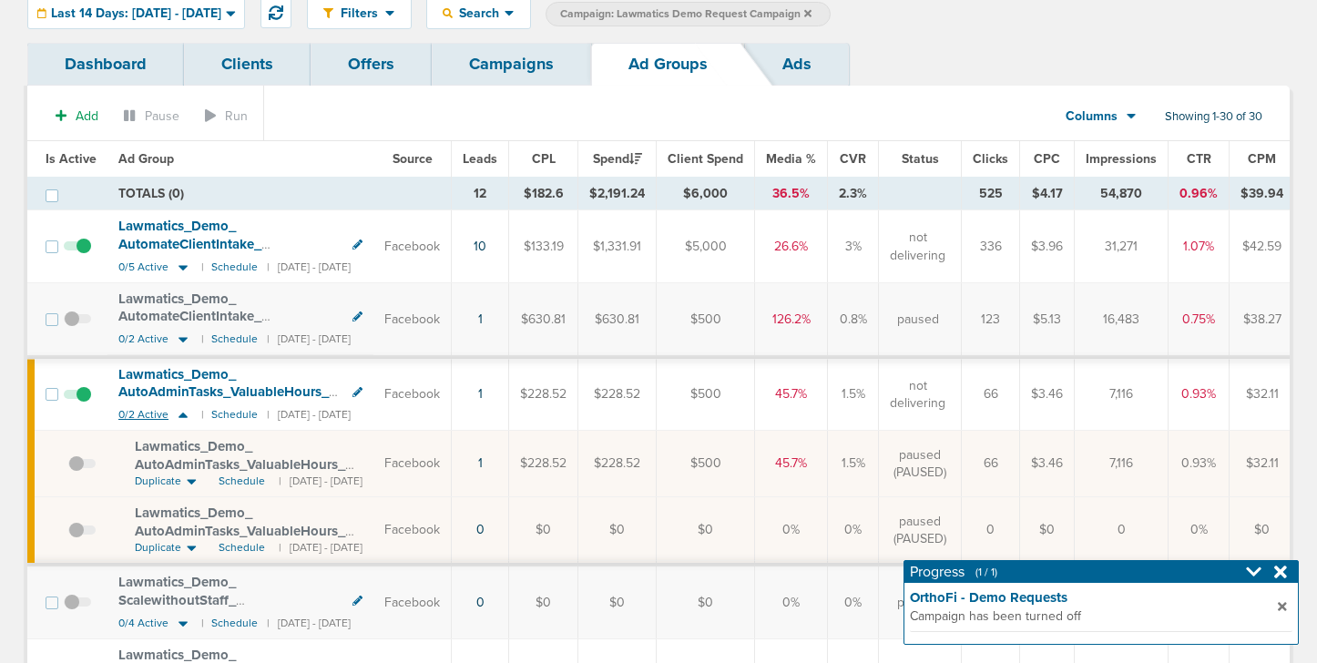
click at [189, 414] on icon at bounding box center [183, 414] width 18 height 15
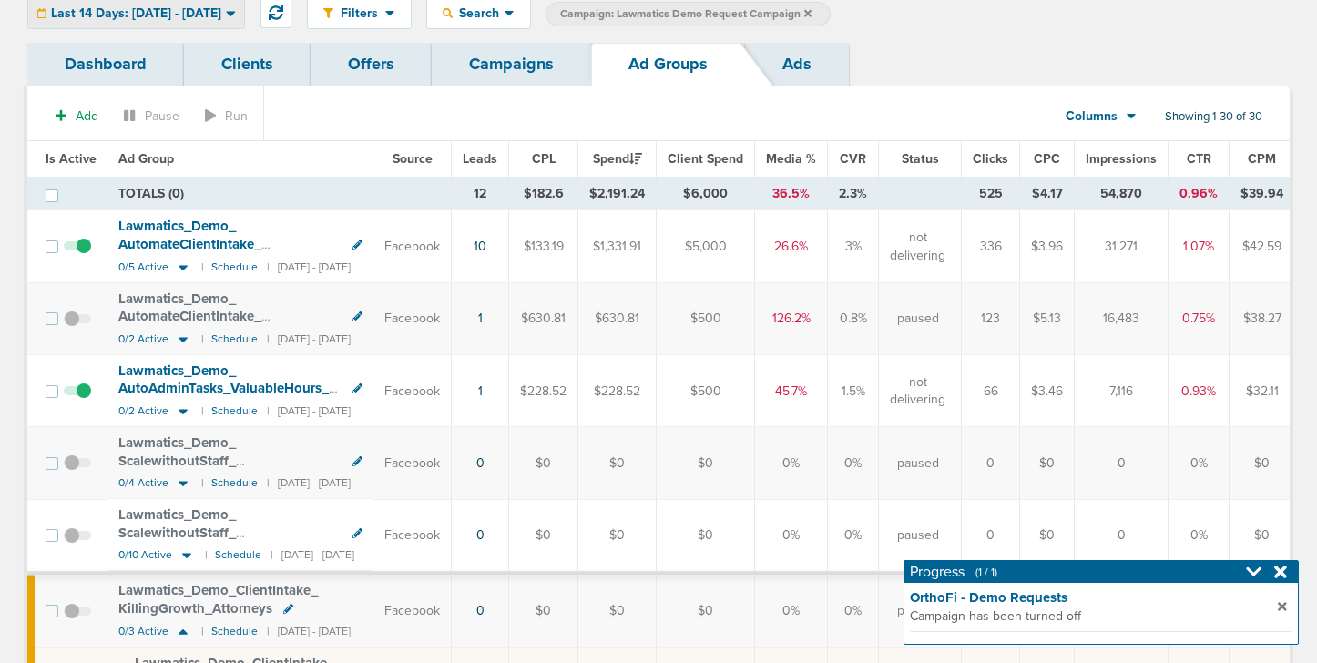
click at [175, 17] on span "Last 14 Days: [DATE] - [DATE]" at bounding box center [136, 13] width 170 height 13
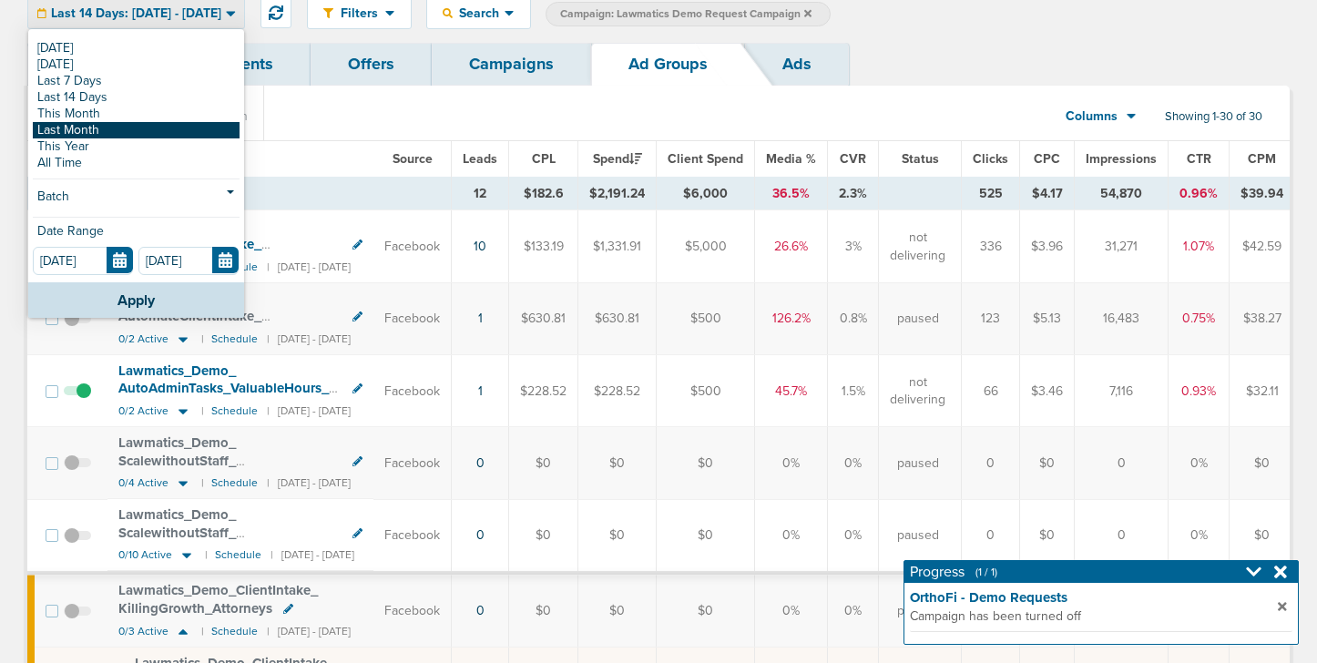
click at [159, 128] on link "Last Month" at bounding box center [136, 130] width 207 height 16
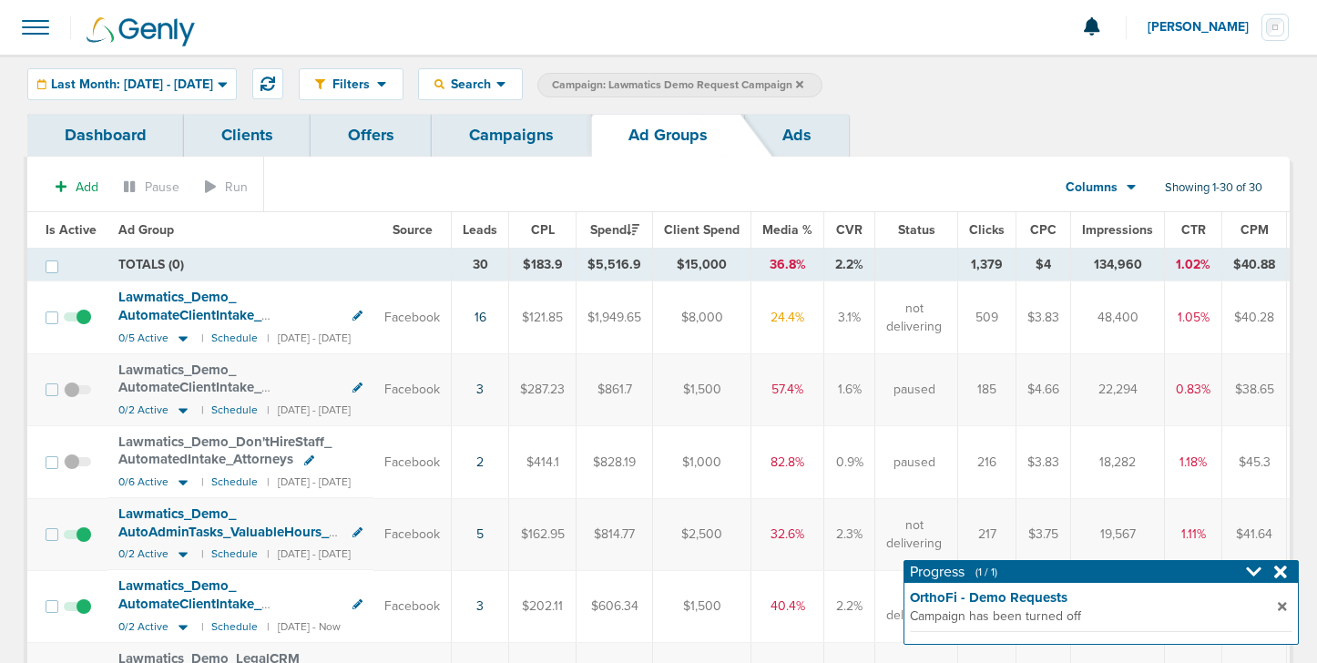
click at [535, 134] on link "Campaigns" at bounding box center [511, 135] width 159 height 43
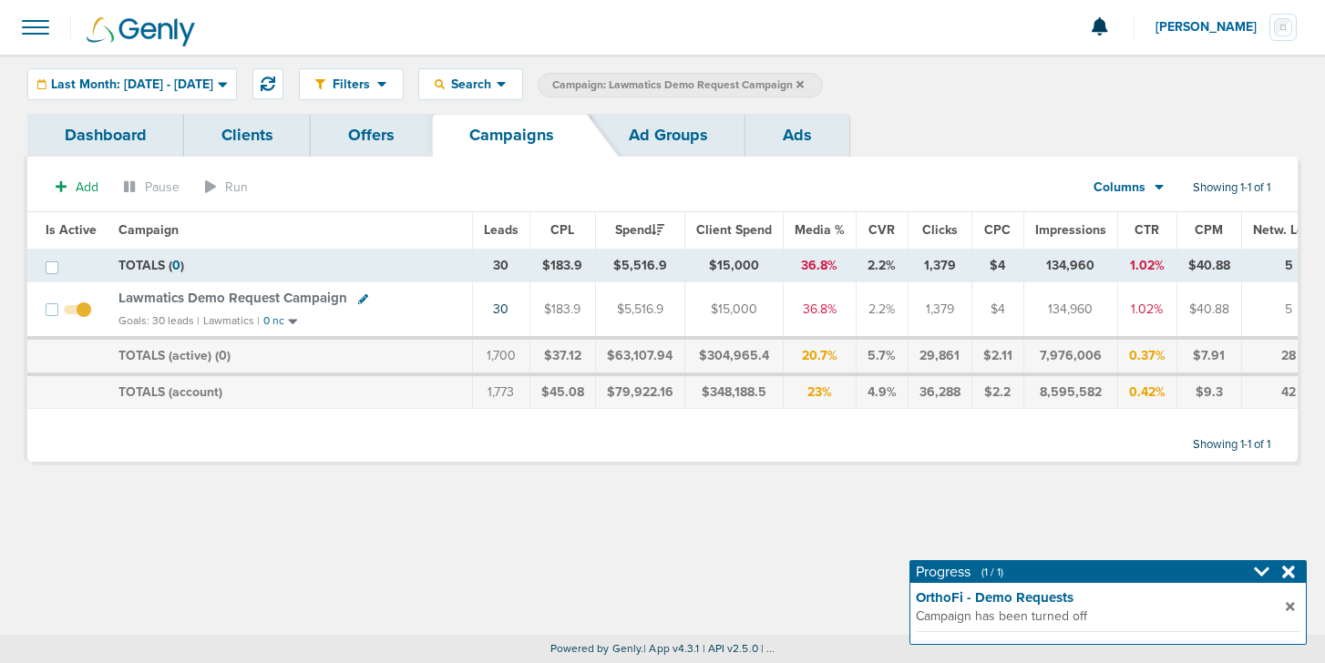
click at [640, 131] on link "Ad Groups" at bounding box center [668, 135] width 154 height 43
